Goal: Information Seeking & Learning: Learn about a topic

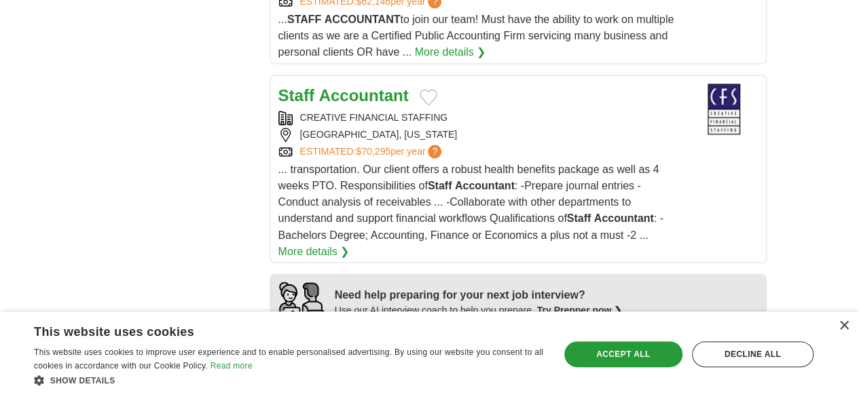
scroll to position [1086, 0]
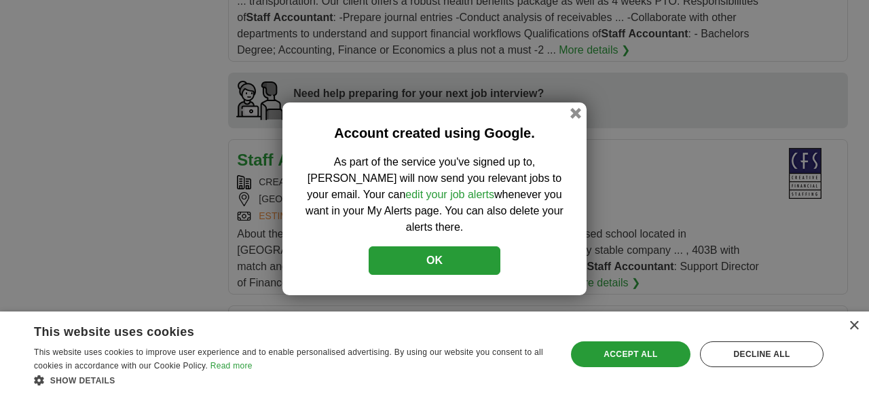
click at [441, 253] on button "OK" at bounding box center [435, 260] width 132 height 29
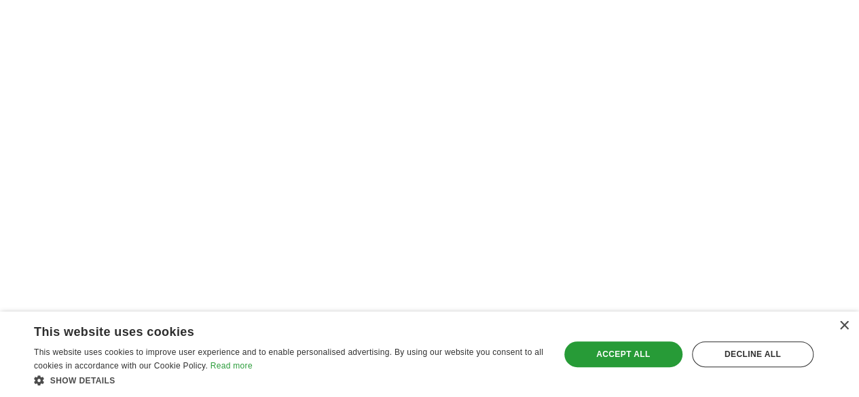
scroll to position [2596, 0]
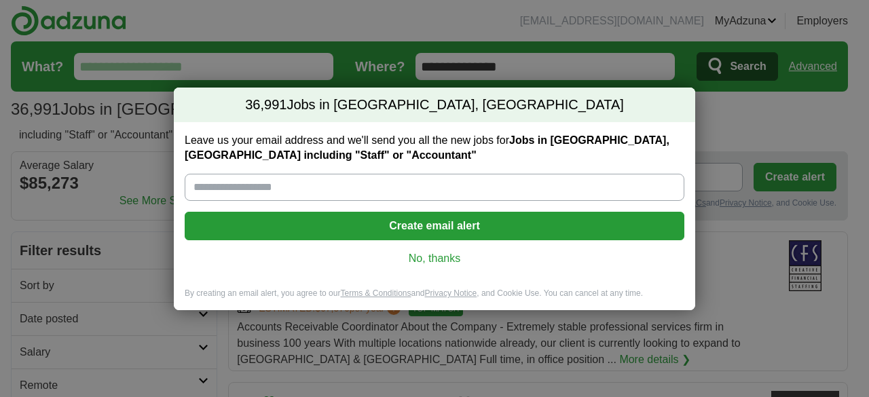
click at [444, 257] on link "No, thanks" at bounding box center [435, 258] width 478 height 15
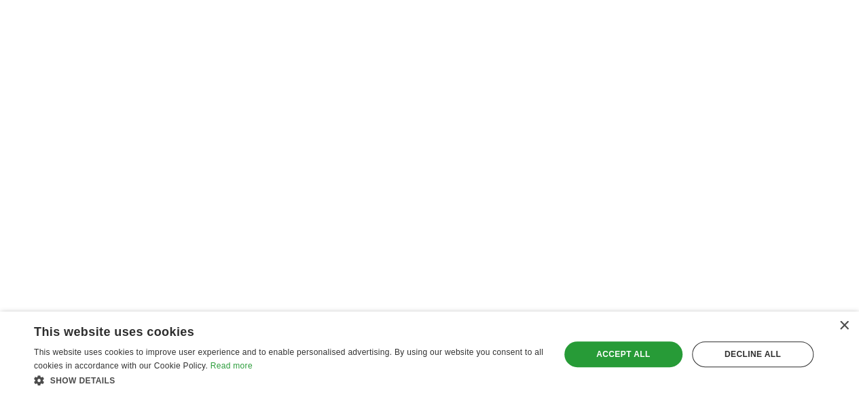
scroll to position [2580, 0]
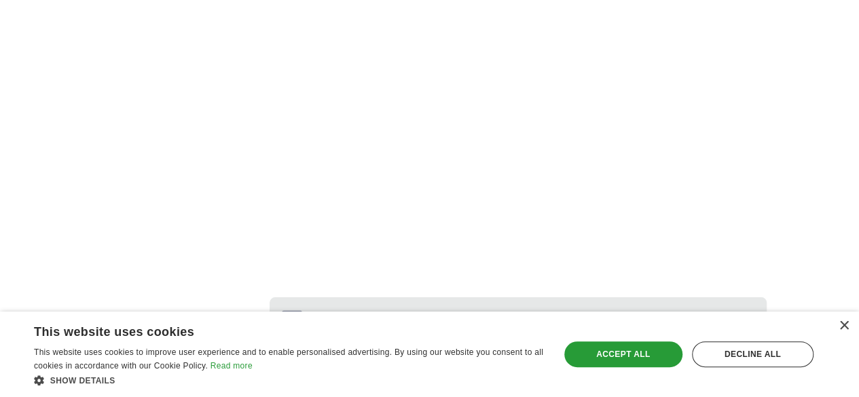
scroll to position [2549, 0]
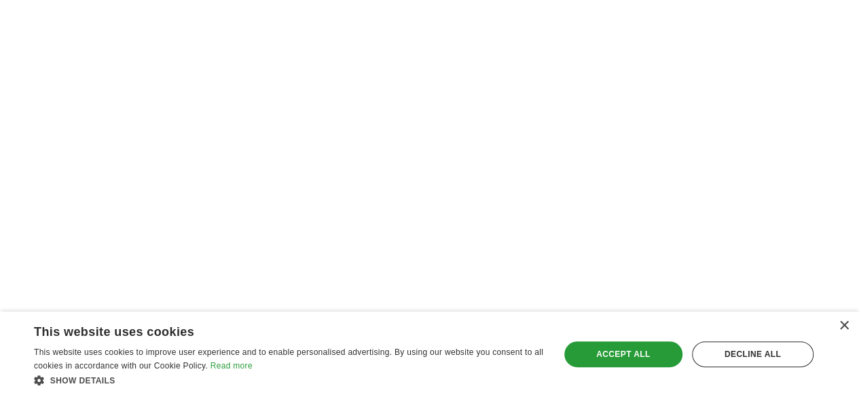
scroll to position [2512, 0]
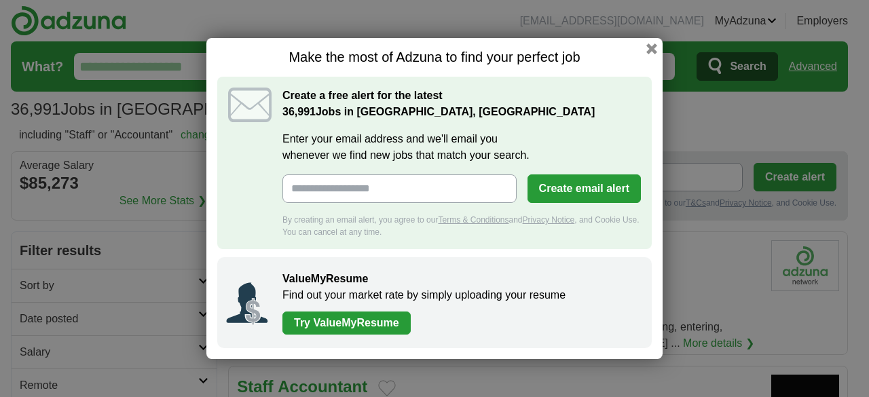
click at [650, 55] on h1 "Make the most of Adzuna to find your perfect job" at bounding box center [434, 57] width 435 height 17
click at [655, 54] on button "button" at bounding box center [651, 48] width 15 height 15
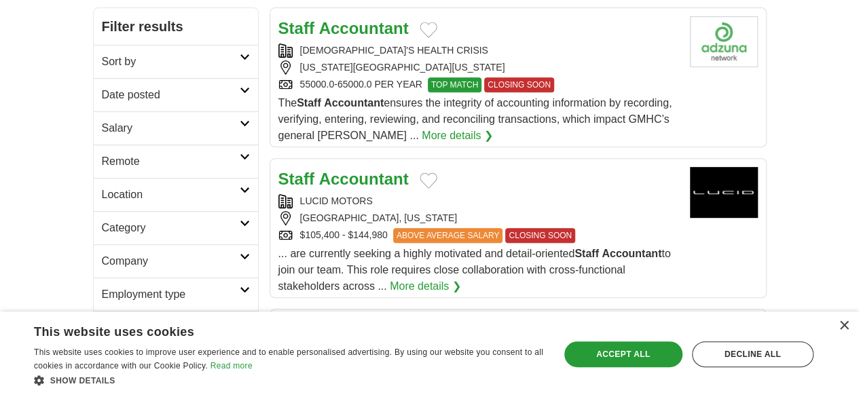
scroll to position [339, 0]
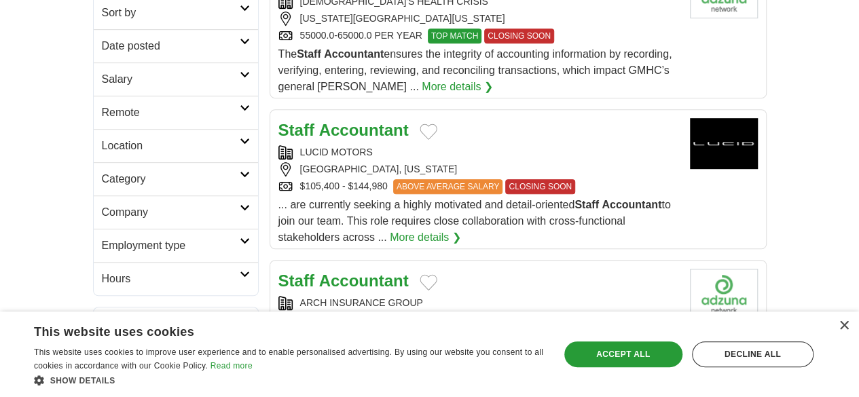
click at [319, 121] on strong "Accountant" at bounding box center [364, 130] width 90 height 18
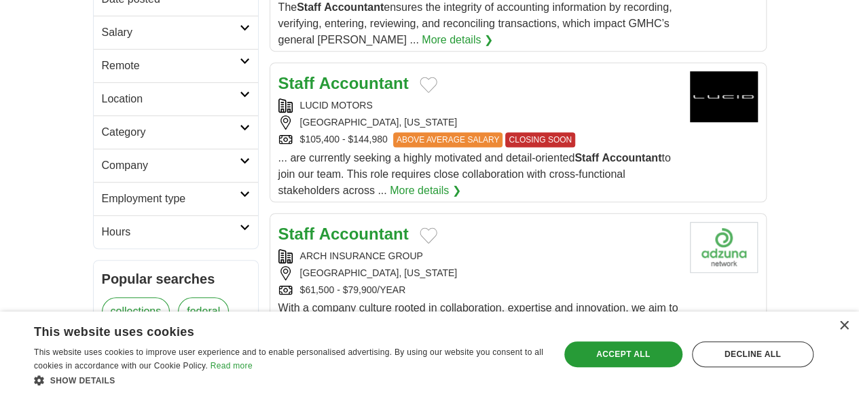
scroll to position [407, 0]
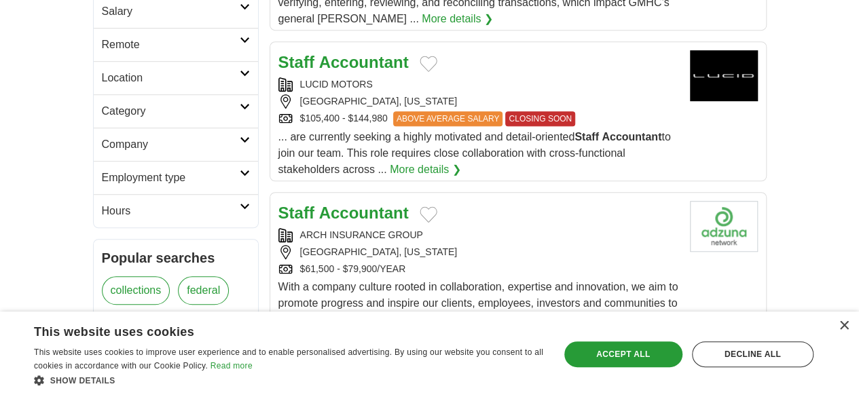
click at [304, 94] on div "NEWARK, NEW JERSEY" at bounding box center [478, 101] width 401 height 14
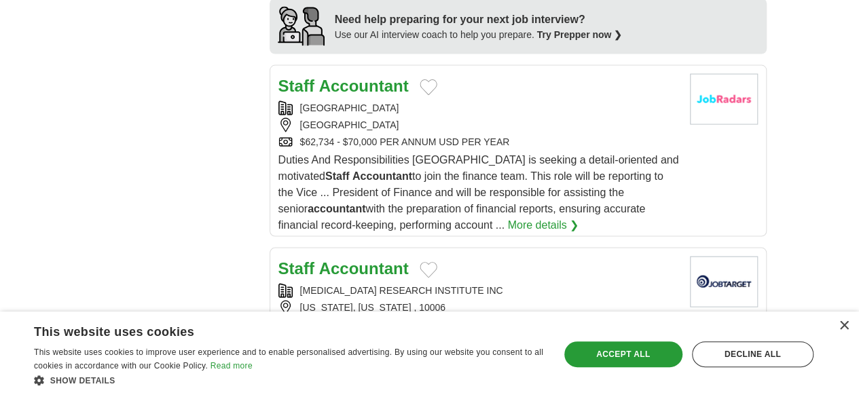
scroll to position [1426, 0]
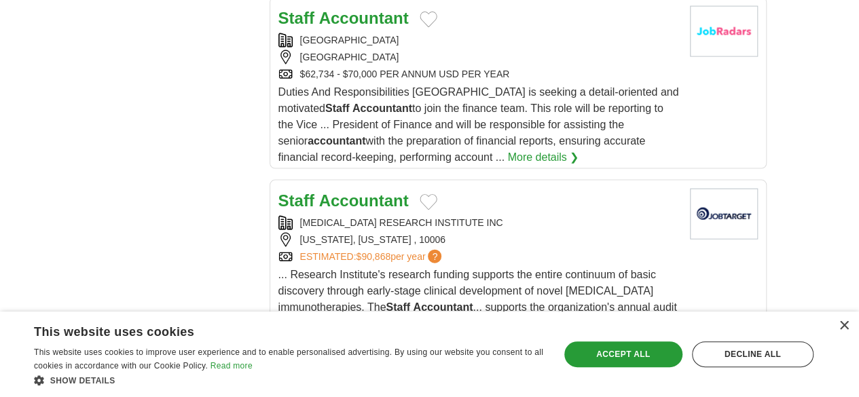
click at [350, 348] on link "More details ❯" at bounding box center [313, 356] width 71 height 16
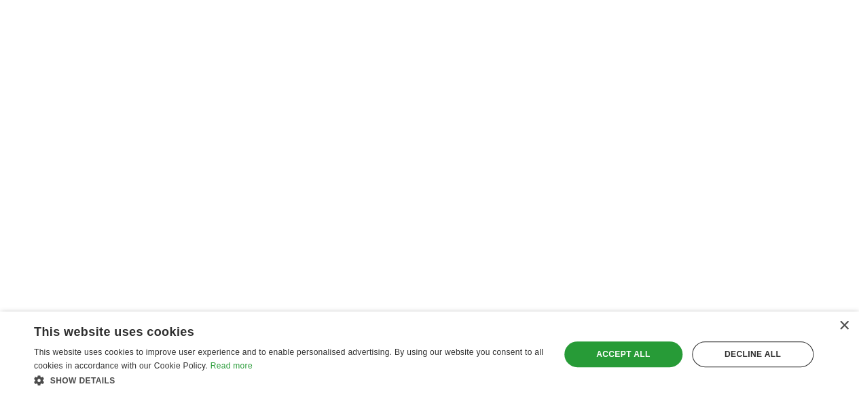
scroll to position [2580, 0]
